Goal: Information Seeking & Learning: Learn about a topic

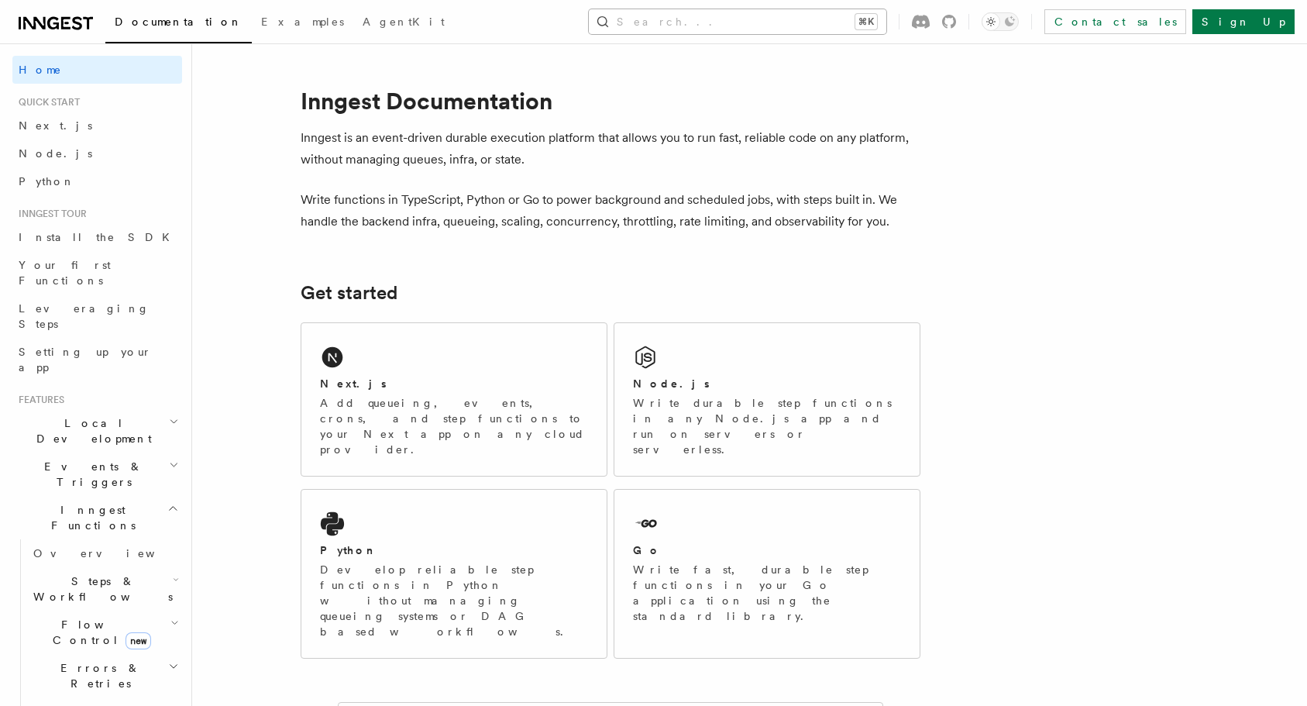
click at [849, 27] on button "Search... ⌘K" at bounding box center [737, 21] width 297 height 25
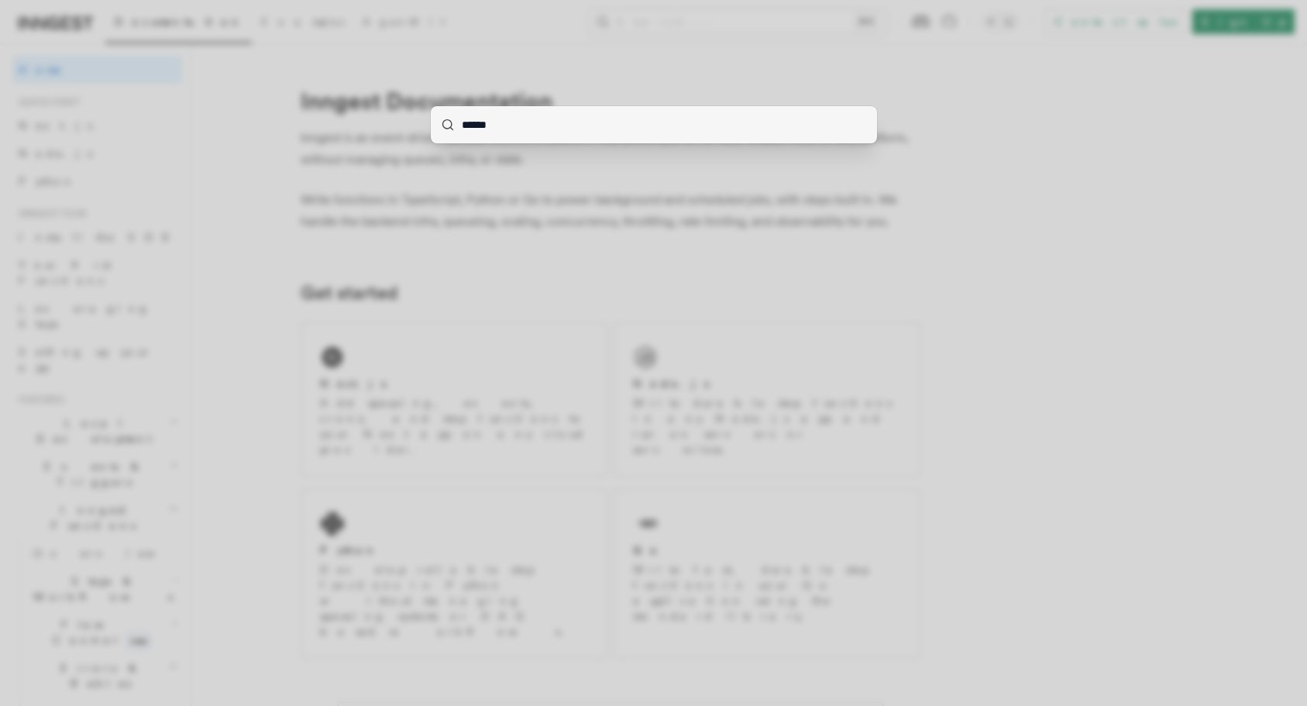
type input "*******"
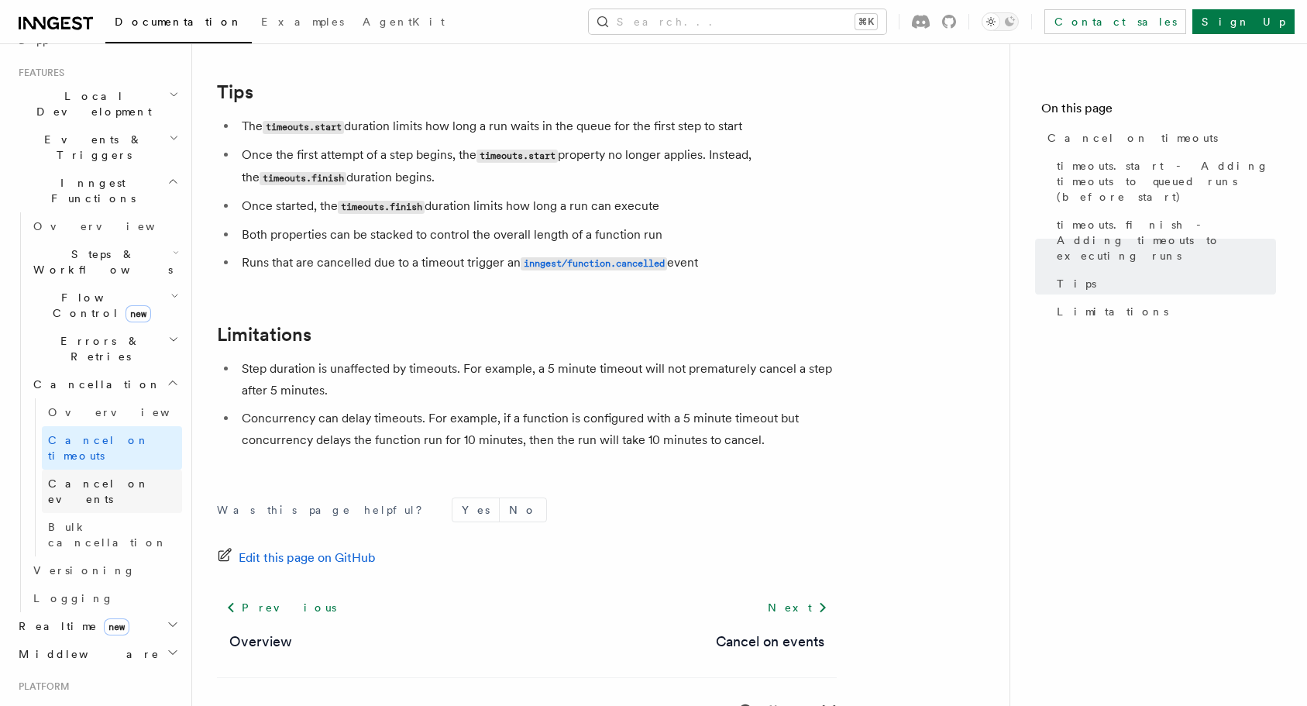
scroll to position [352, 0]
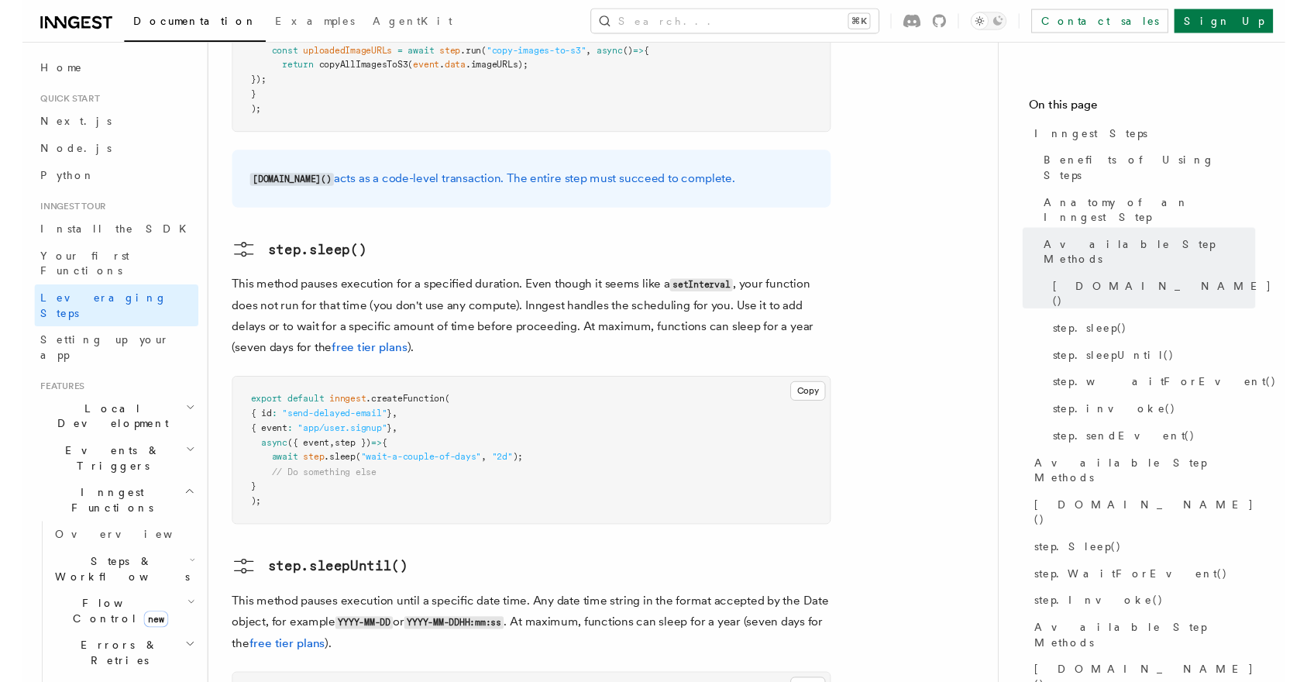
scroll to position [1660, 0]
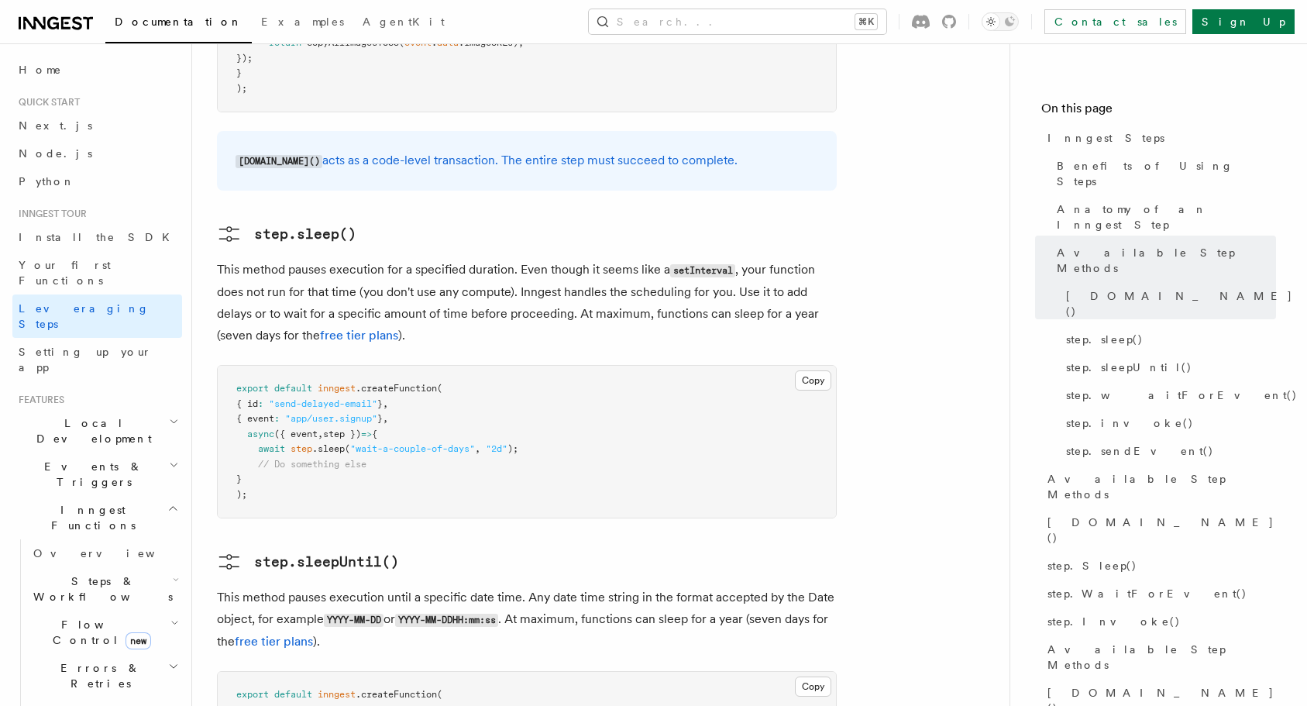
click at [701, 586] on p "This method pauses execution until a specific date time. Any date time string i…" at bounding box center [527, 619] width 620 height 66
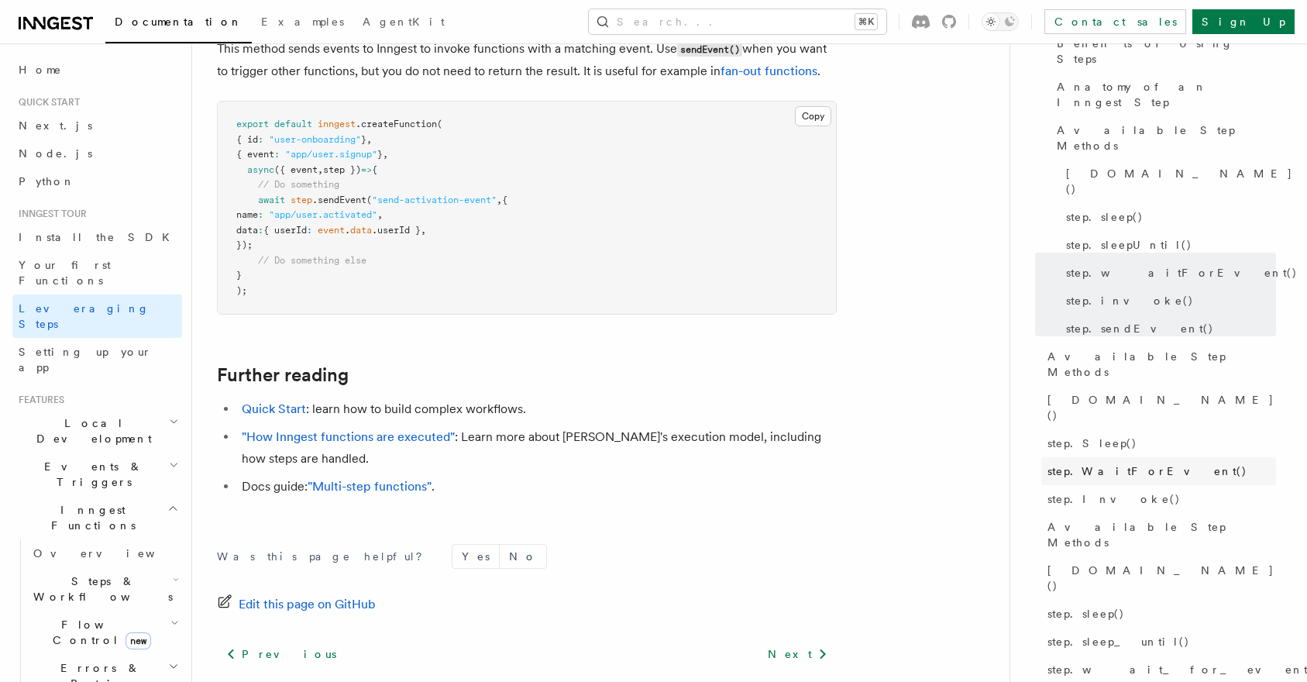
scroll to position [121, 0]
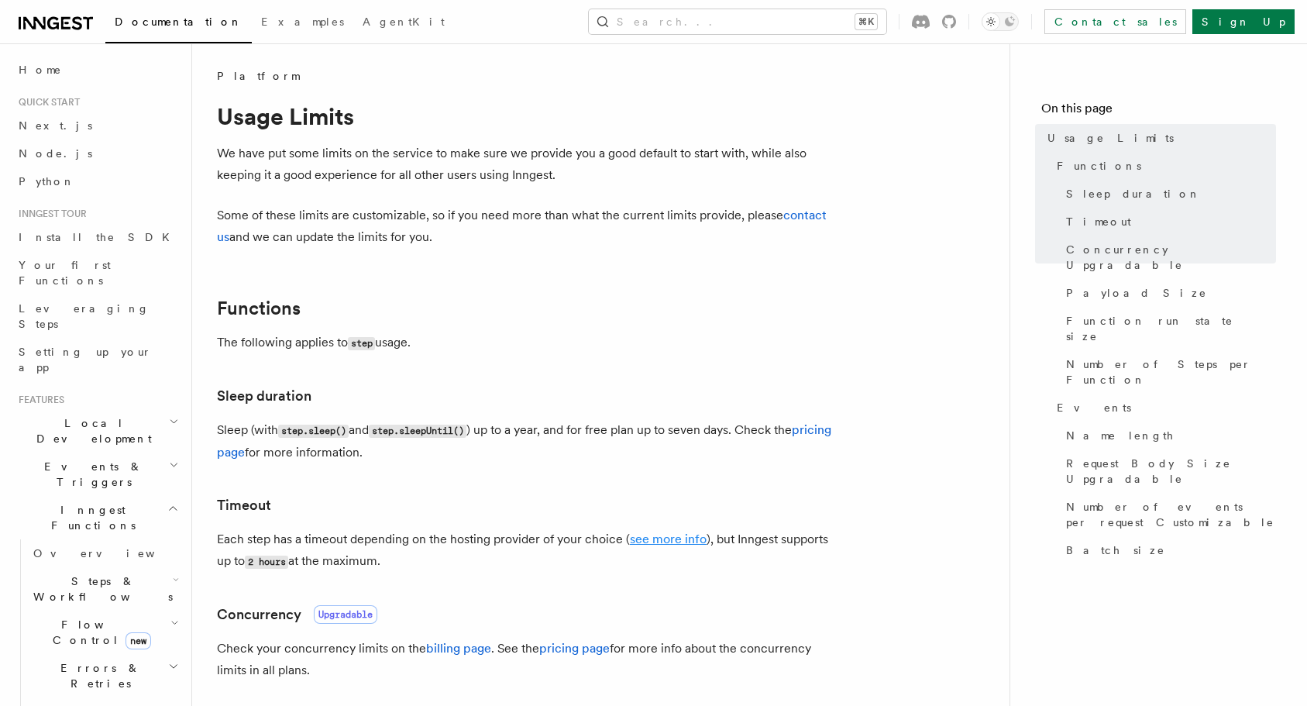
click at [670, 536] on link "see more info" at bounding box center [668, 538] width 77 height 15
